Goal: Register for event/course

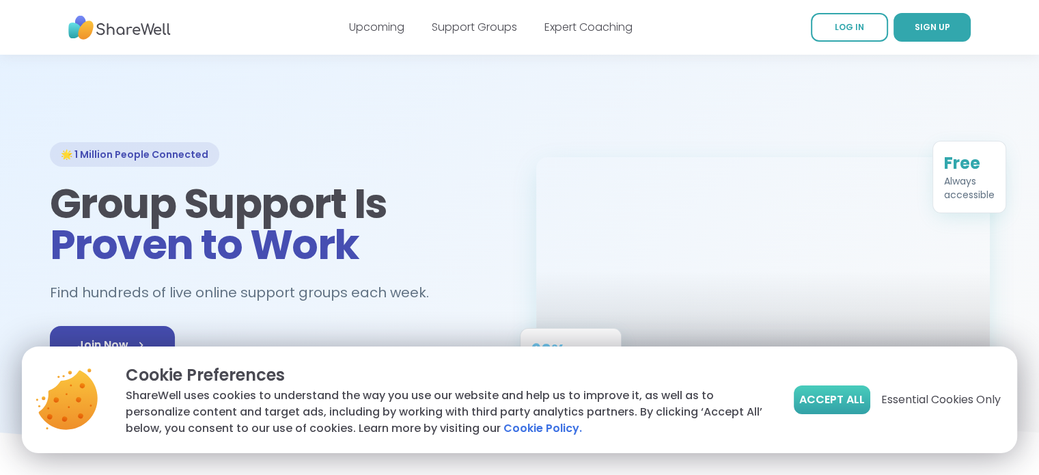
click at [866, 400] on button "Accept All" at bounding box center [832, 399] width 76 height 29
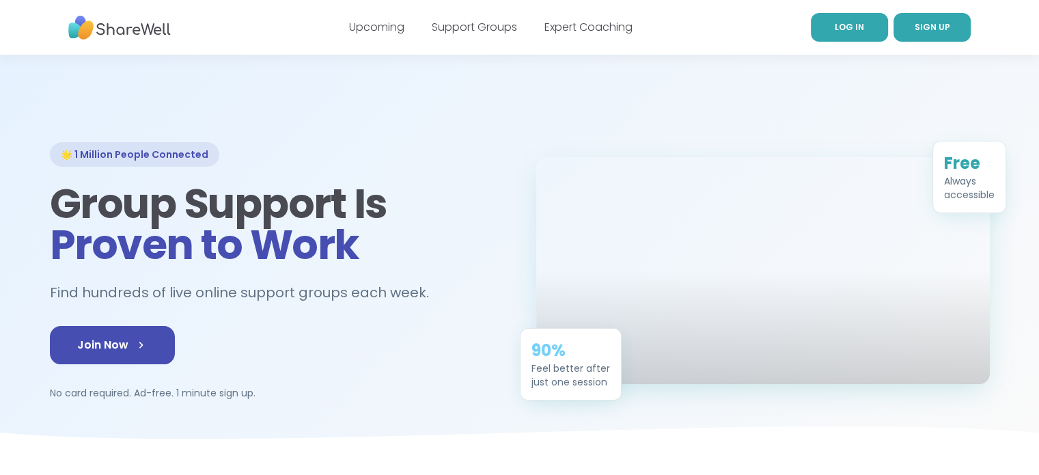
click at [870, 35] on link "LOG IN" at bounding box center [849, 27] width 77 height 29
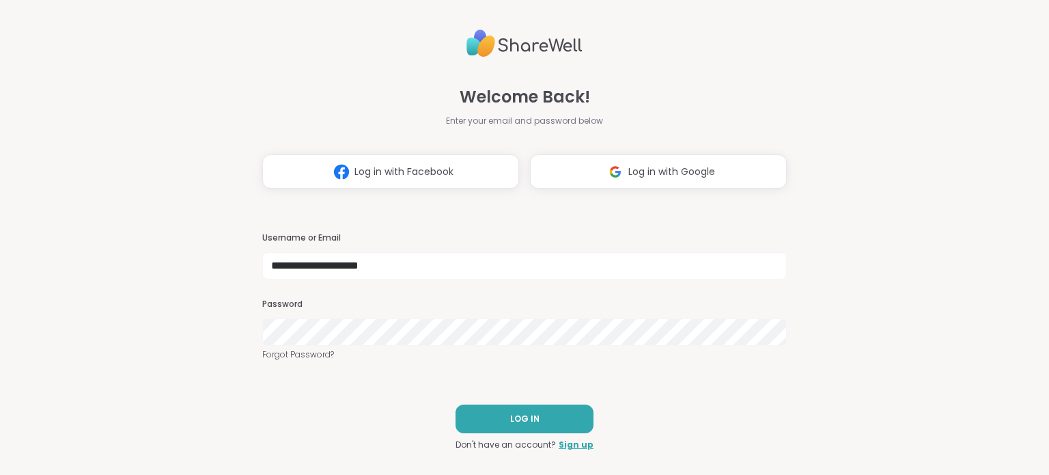
type input "**********"
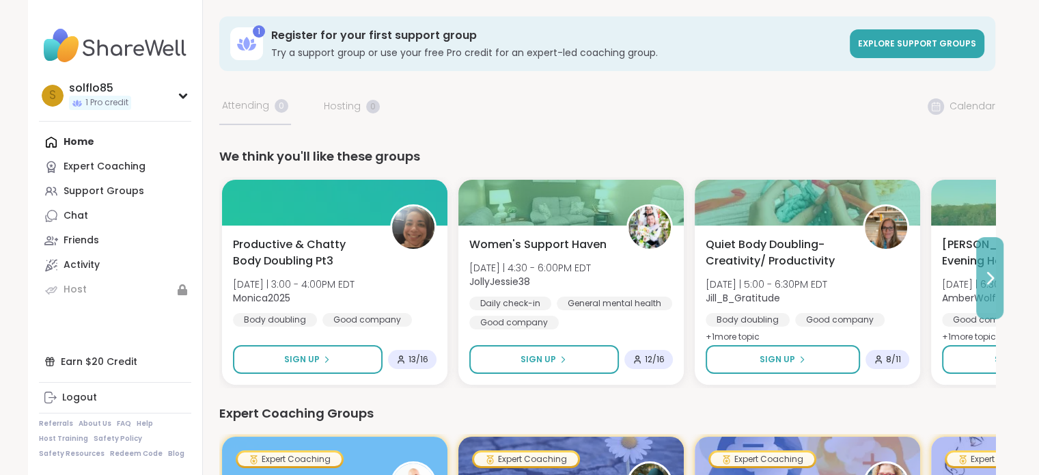
click at [1000, 276] on button at bounding box center [989, 278] width 27 height 82
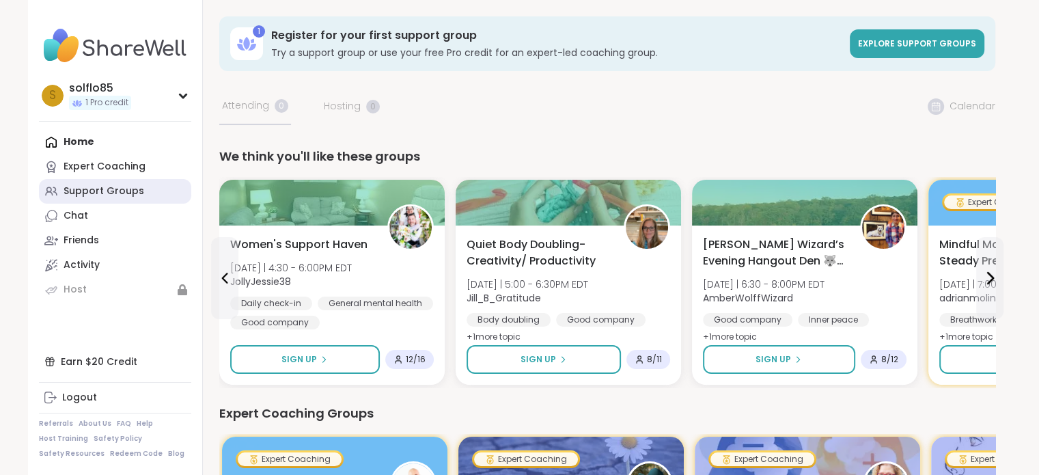
click at [123, 188] on div "Support Groups" at bounding box center [104, 191] width 81 height 14
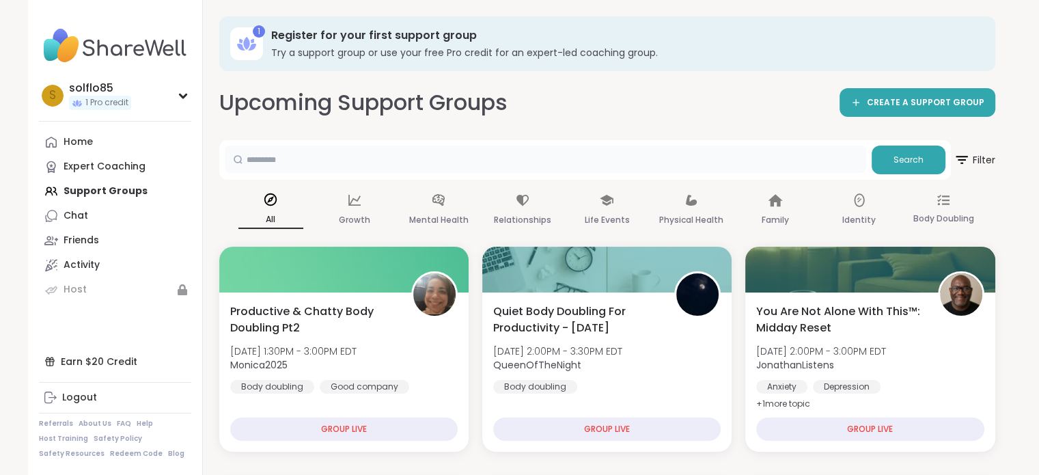
click at [349, 165] on input "text" at bounding box center [545, 158] width 641 height 27
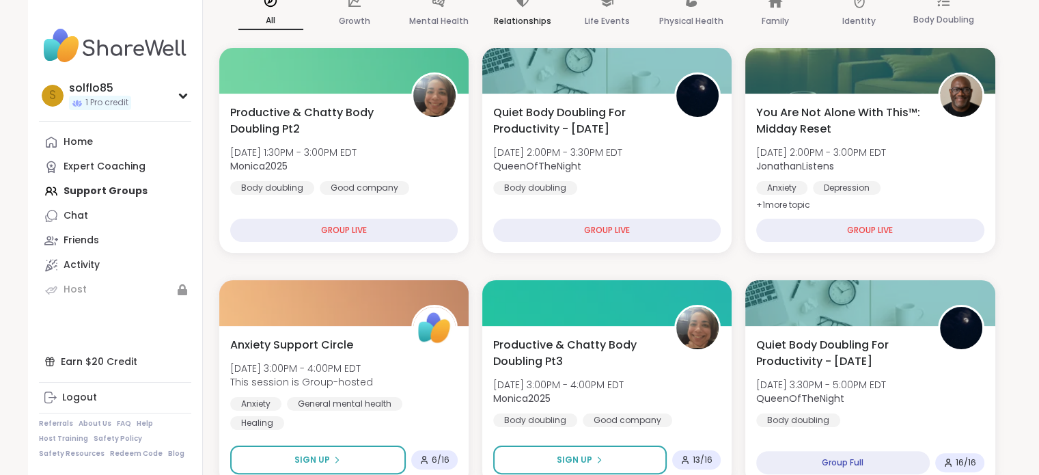
scroll to position [205, 0]
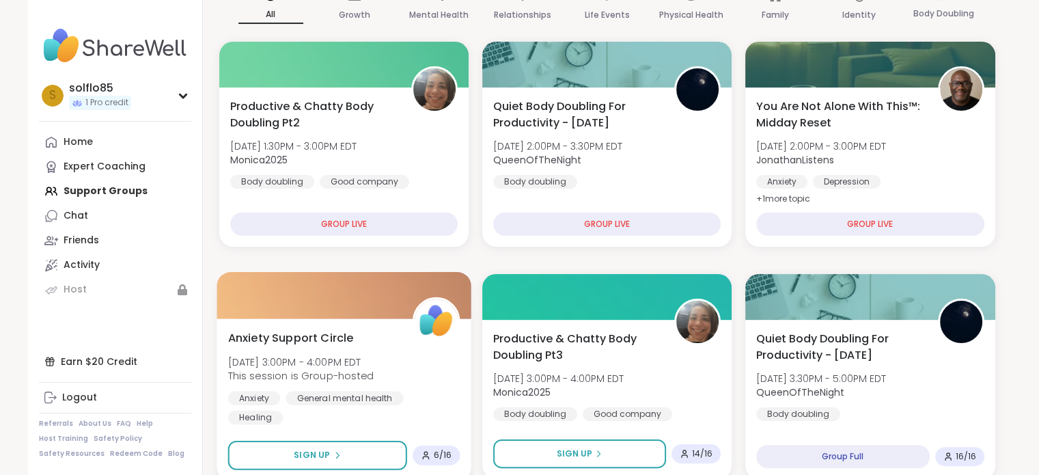
click at [225, 279] on div at bounding box center [344, 295] width 255 height 46
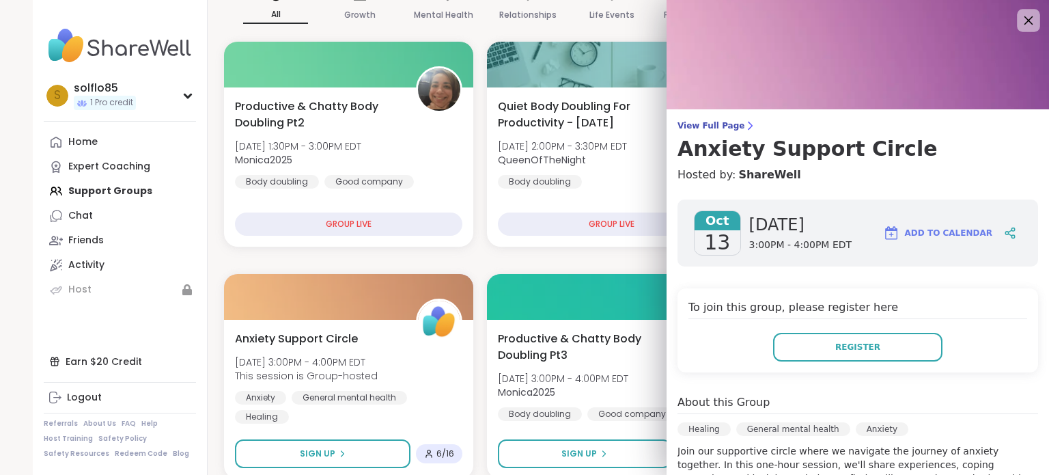
click at [1024, 17] on icon at bounding box center [1028, 20] width 9 height 9
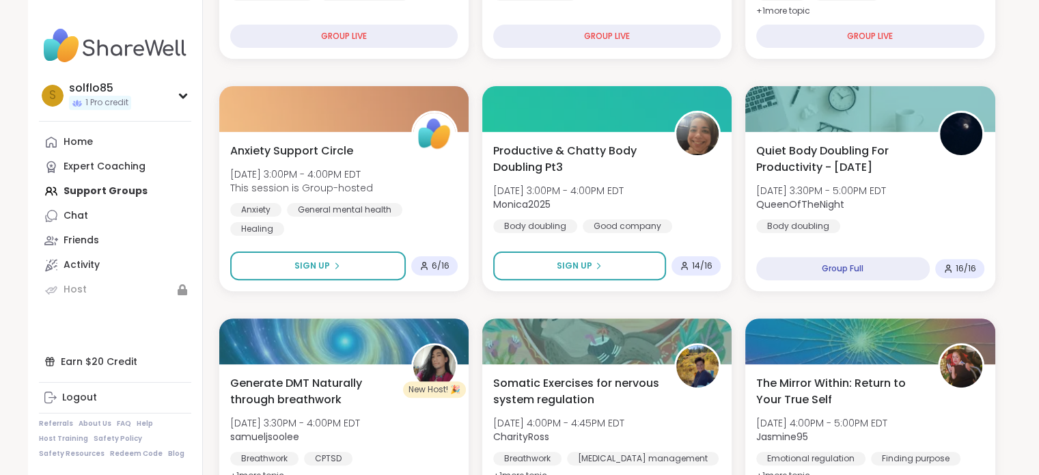
scroll to position [347, 0]
